Goal: Task Accomplishment & Management: Manage account settings

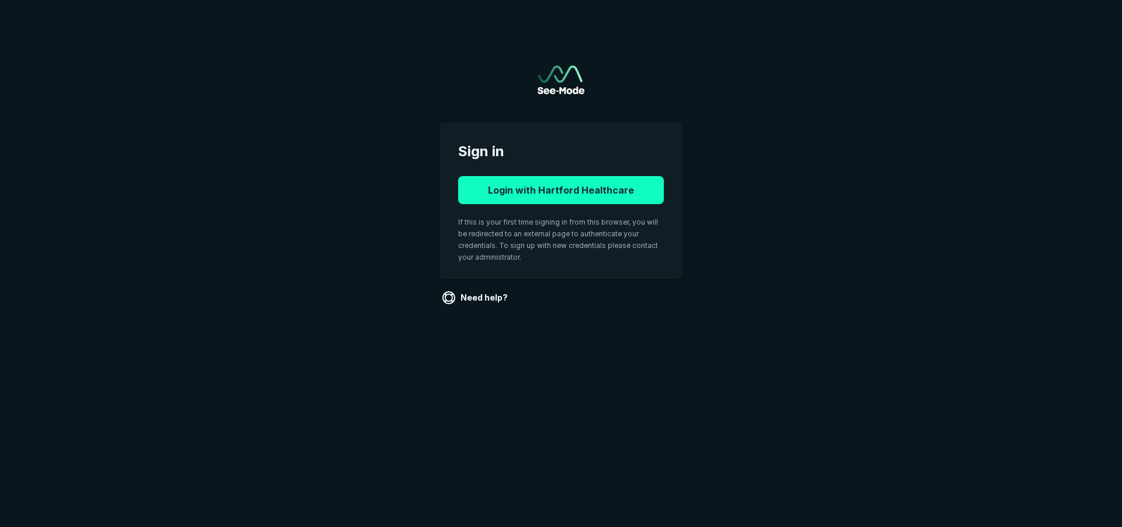
click at [577, 191] on button "Login with Hartford Healthcare" at bounding box center [561, 190] width 206 height 28
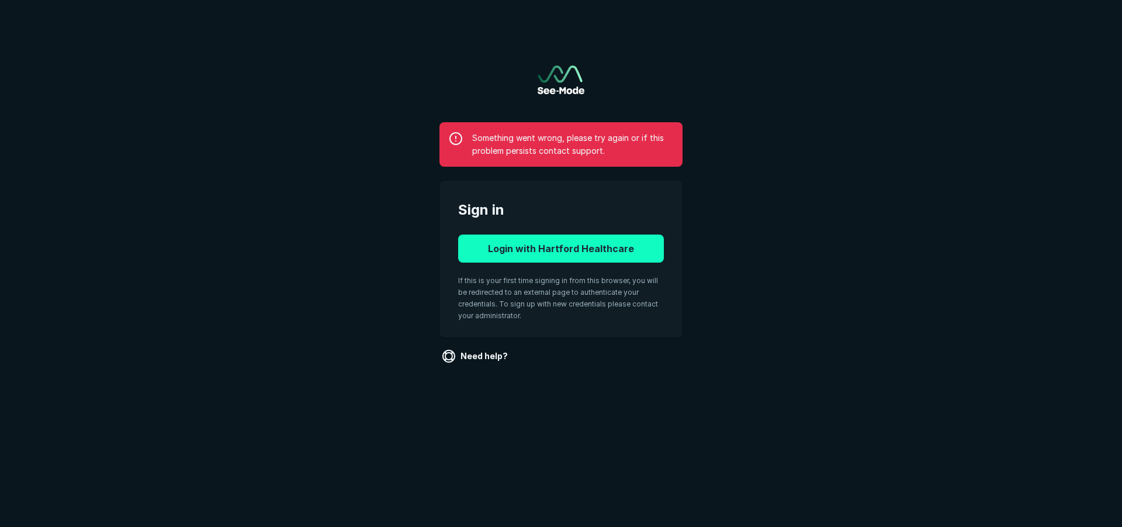
click at [619, 251] on button "Login with Hartford Healthcare" at bounding box center [561, 248] width 206 height 28
click at [488, 353] on link "Need help?" at bounding box center [475, 356] width 73 height 19
click at [545, 242] on button "Login with Hartford Healthcare" at bounding box center [561, 248] width 206 height 28
click at [622, 245] on button "Login with Hartford Healthcare" at bounding box center [561, 248] width 206 height 28
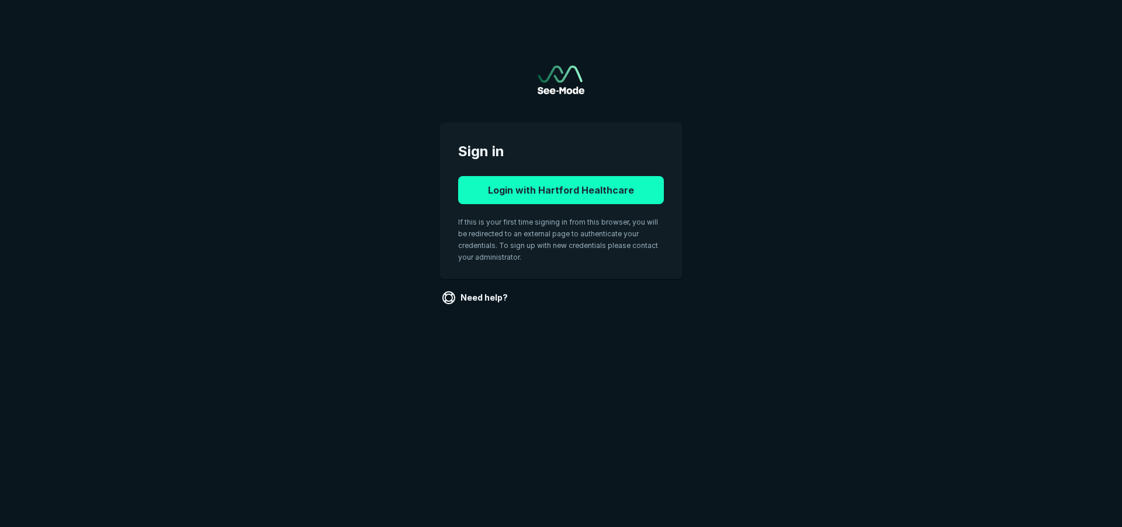
click at [511, 195] on button "Login with Hartford Healthcare" at bounding box center [561, 190] width 206 height 28
click at [624, 182] on button "Login with Hartford Healthcare" at bounding box center [561, 190] width 206 height 28
click at [603, 179] on button "Login with Hartford Healthcare" at bounding box center [561, 190] width 206 height 28
click at [522, 193] on button "Login with Hartford Healthcare" at bounding box center [561, 190] width 206 height 28
click at [534, 179] on button "Login with Hartford Healthcare" at bounding box center [561, 190] width 206 height 28
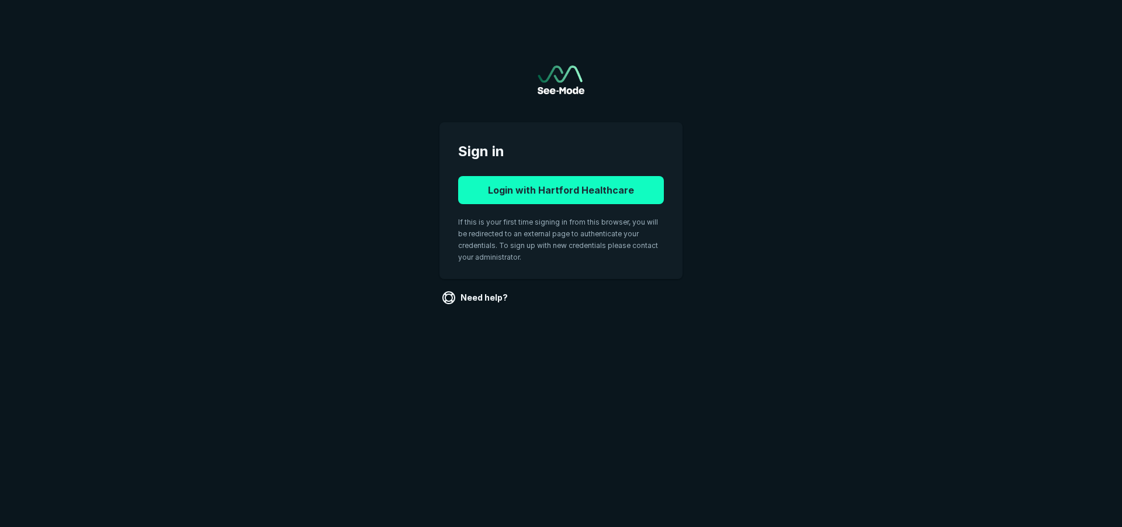
click at [614, 200] on button "Login with Hartford Healthcare" at bounding box center [561, 190] width 206 height 28
click at [547, 182] on button "Login with Hartford Healthcare" at bounding box center [561, 190] width 206 height 28
